Goal: Task Accomplishment & Management: Use online tool/utility

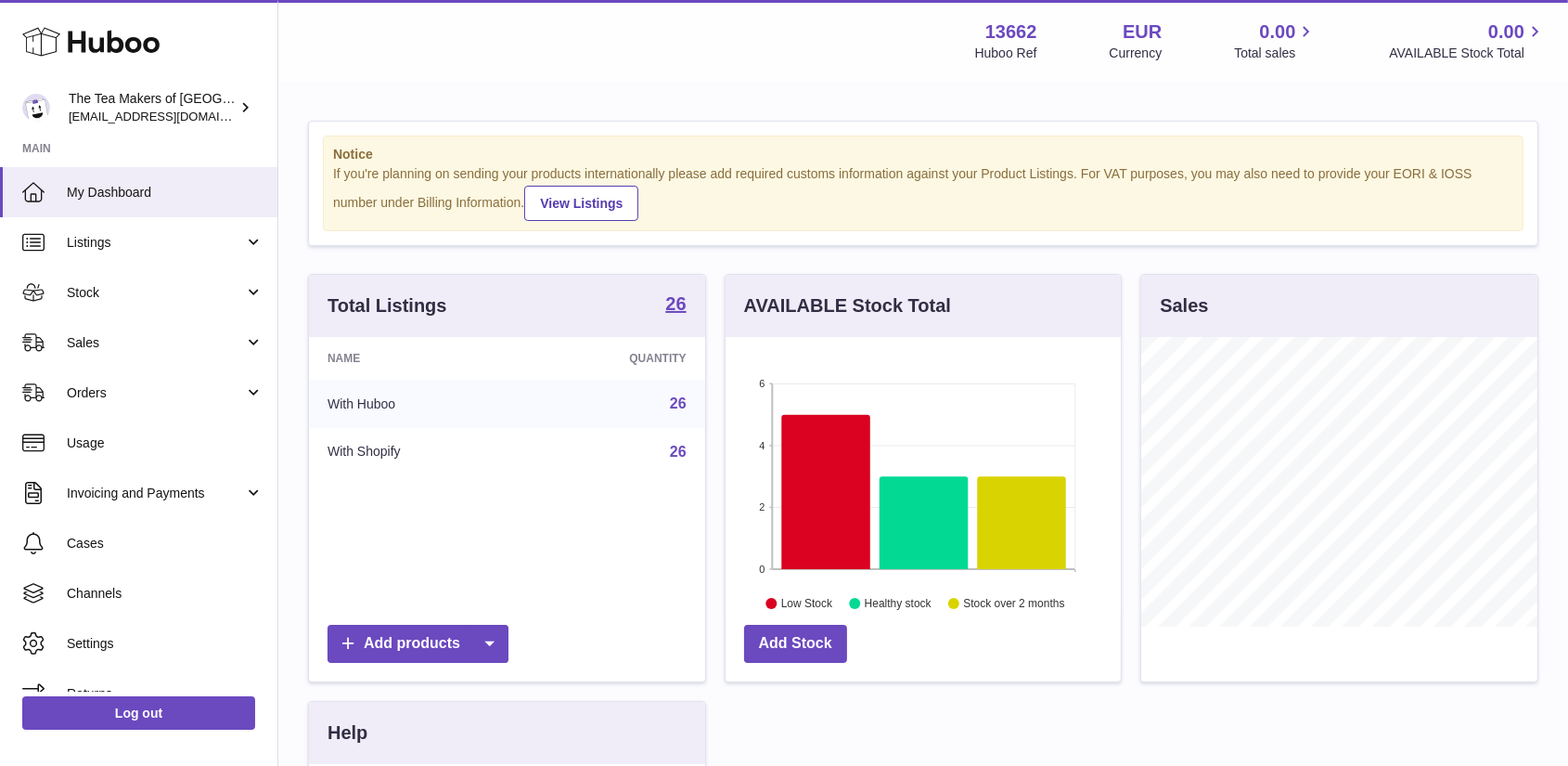
scroll to position [289, 395]
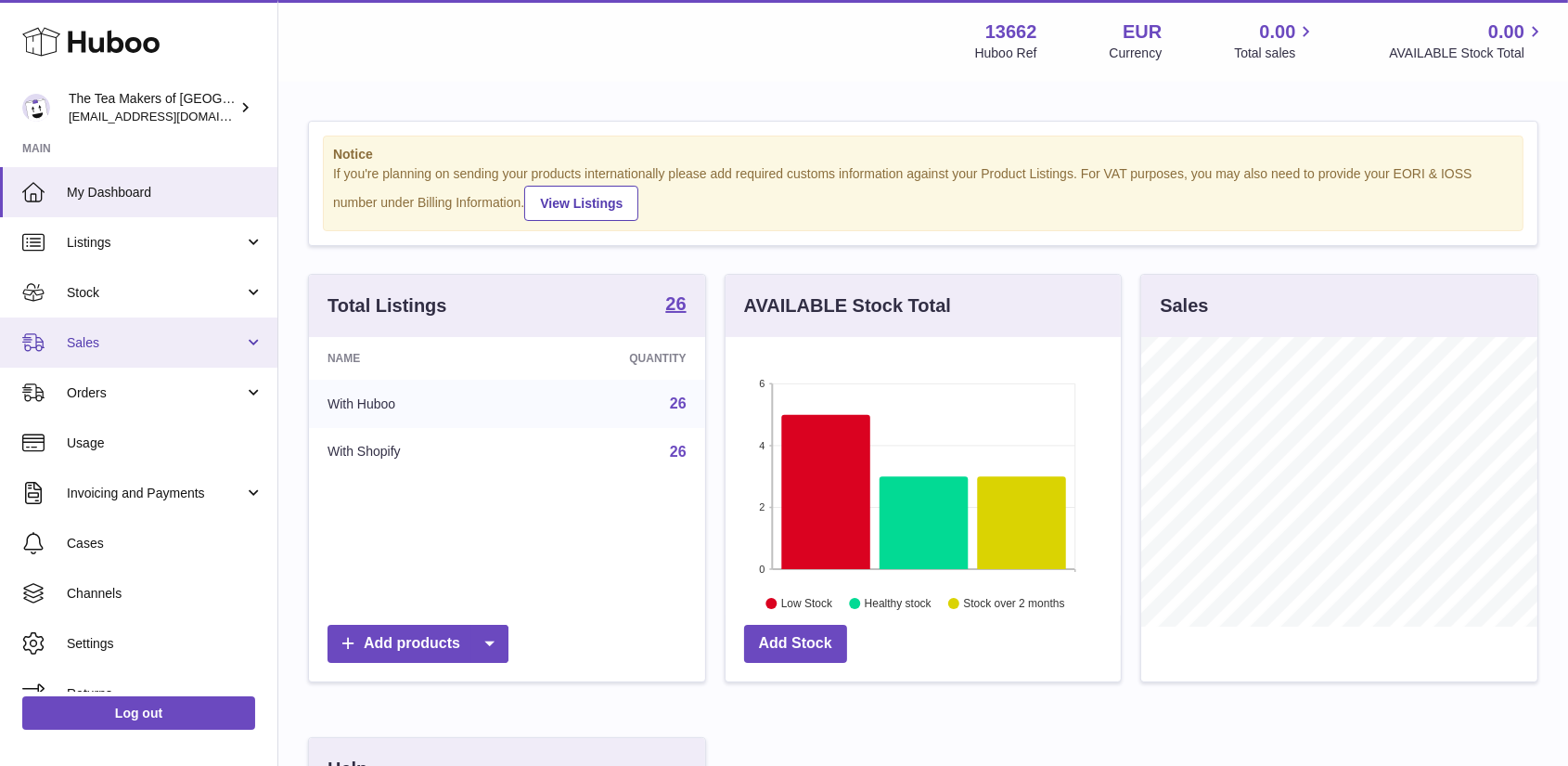
click at [97, 334] on span "Sales" at bounding box center [155, 343] width 177 height 18
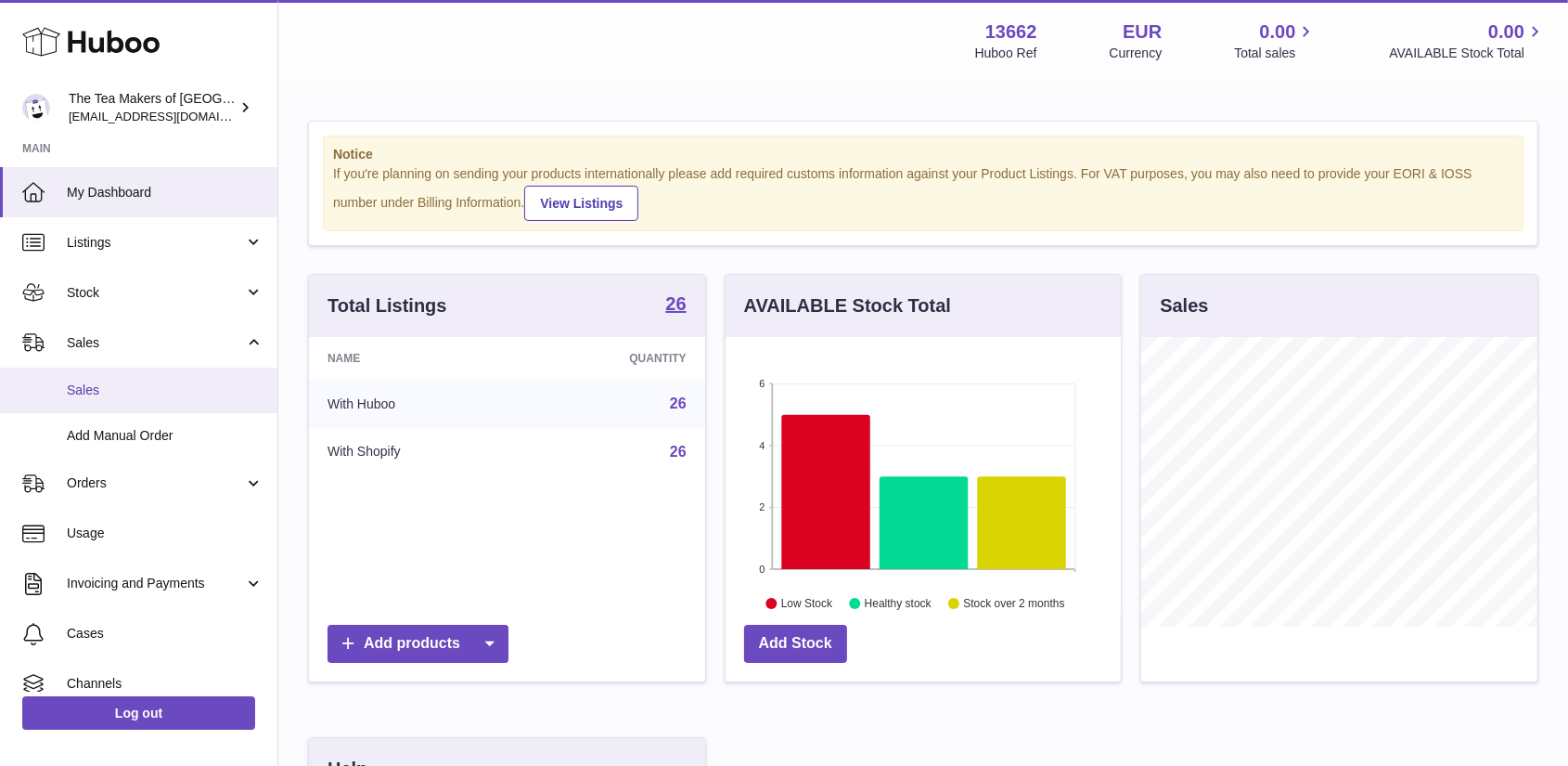
click at [120, 386] on span "Sales" at bounding box center [164, 390] width 197 height 18
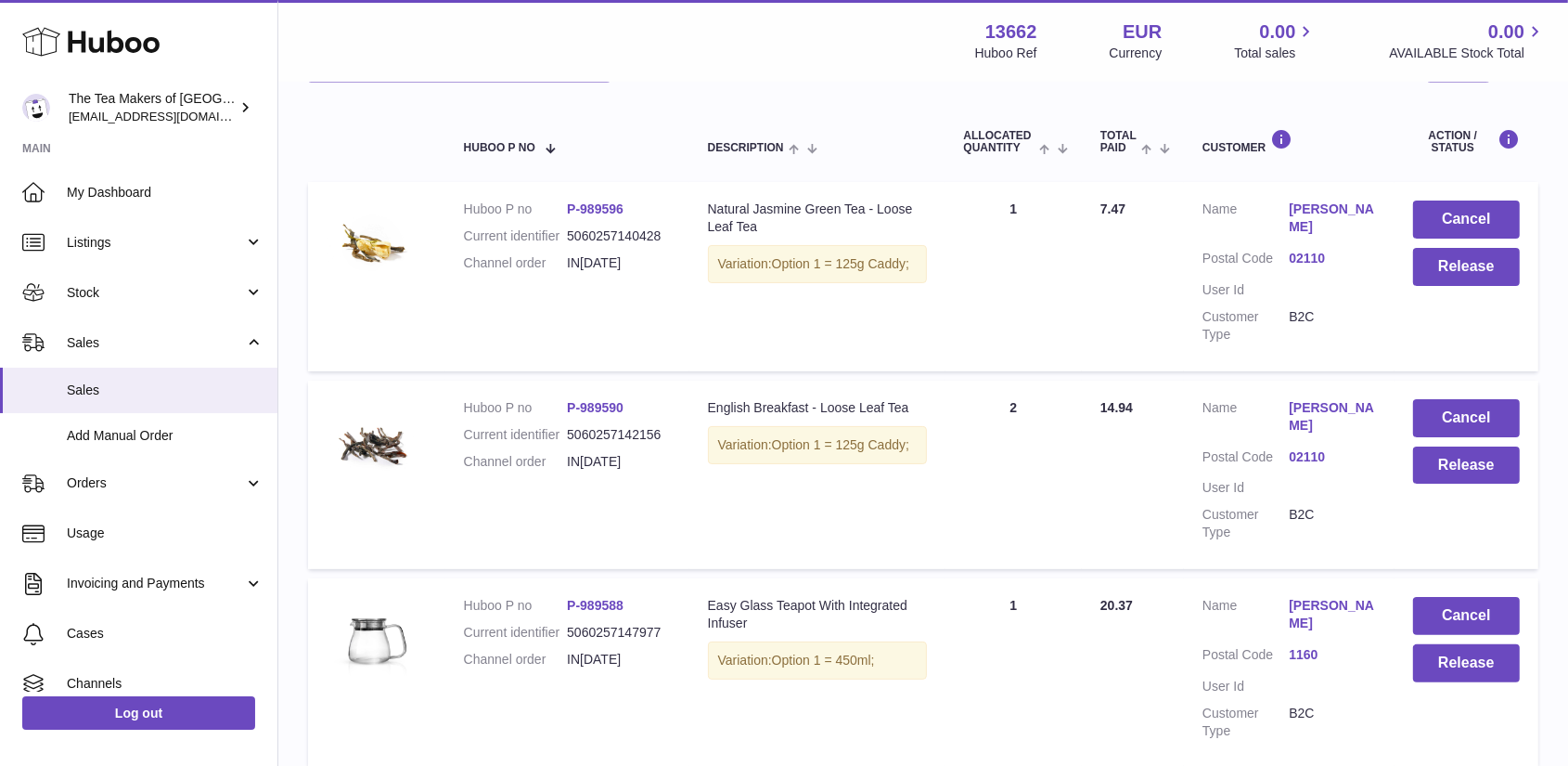
scroll to position [173, 0]
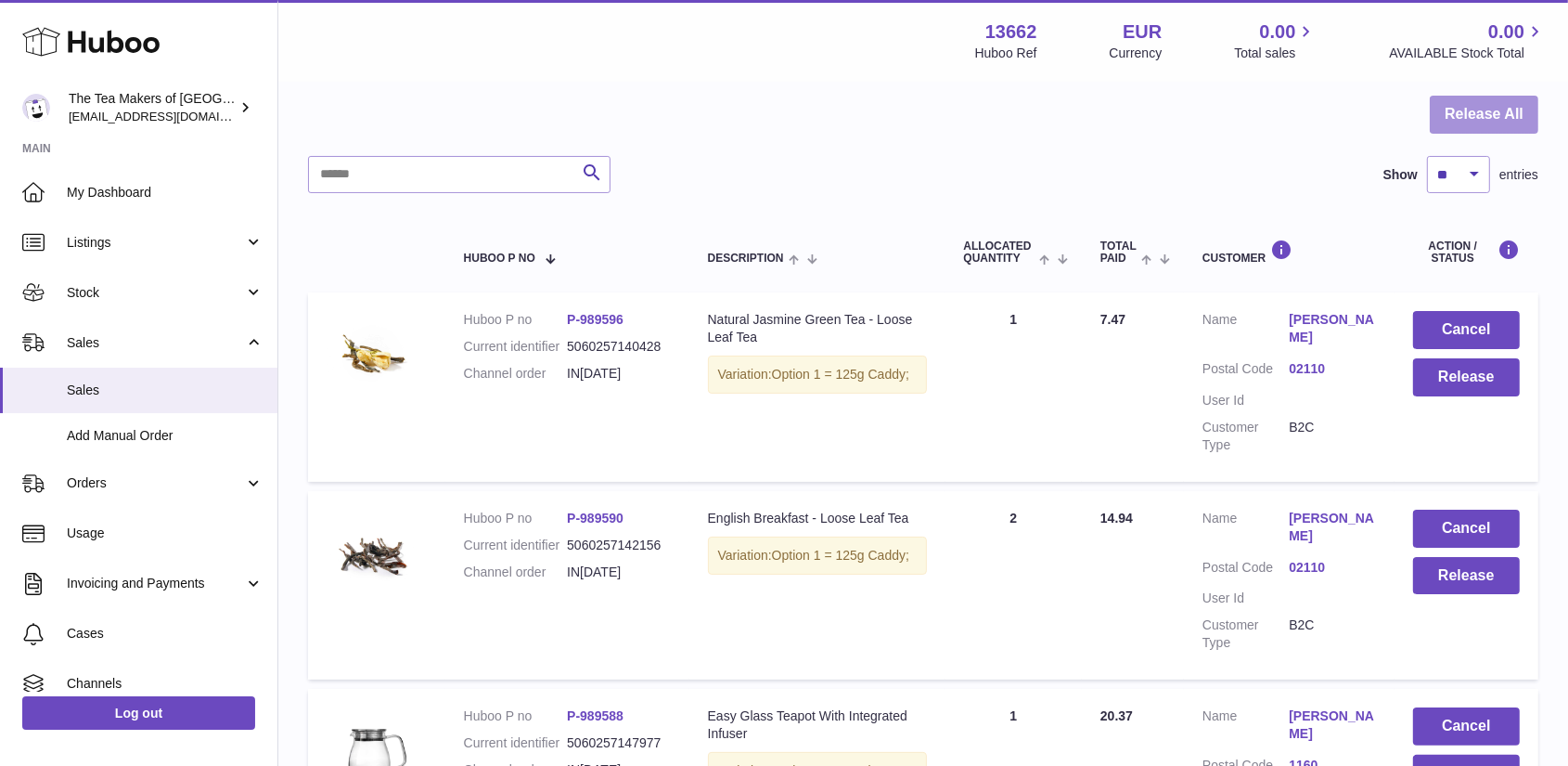
click at [1484, 112] on button "Release All" at bounding box center [1485, 115] width 109 height 38
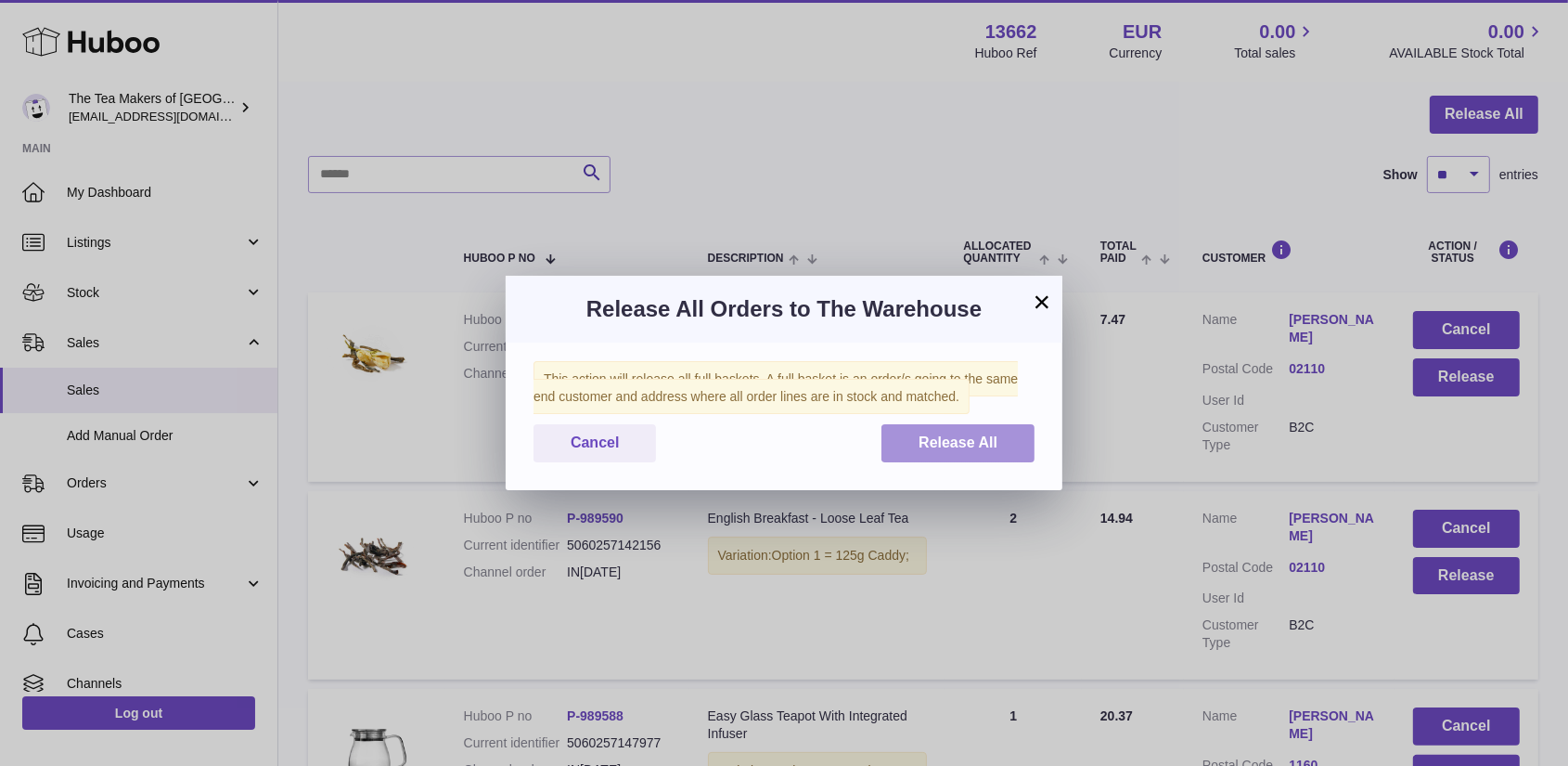
click at [940, 439] on span "Release All" at bounding box center [959, 442] width 79 height 16
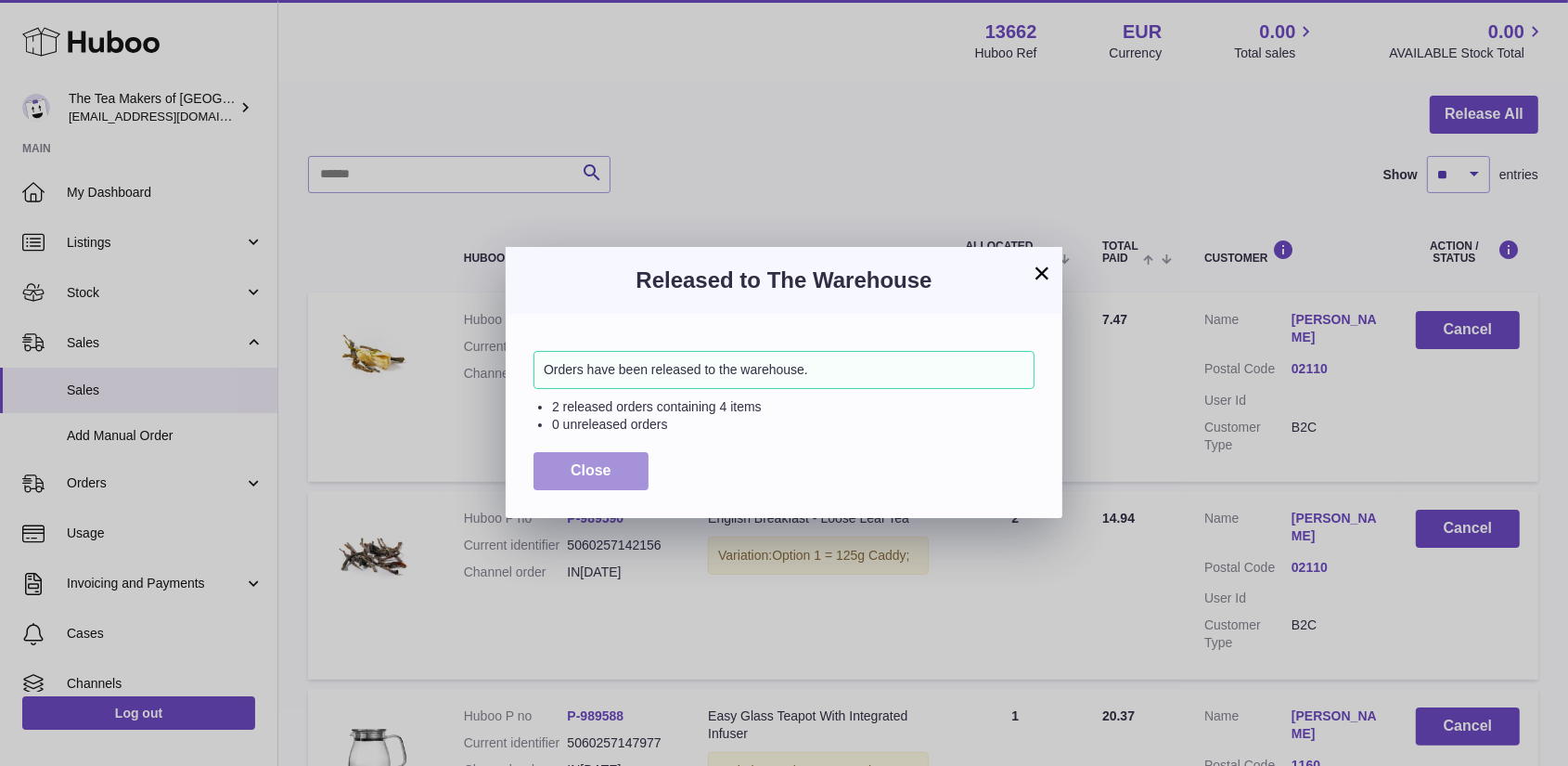
click at [586, 470] on span "Close" at bounding box center [590, 471] width 41 height 16
